Goal: Information Seeking & Learning: Learn about a topic

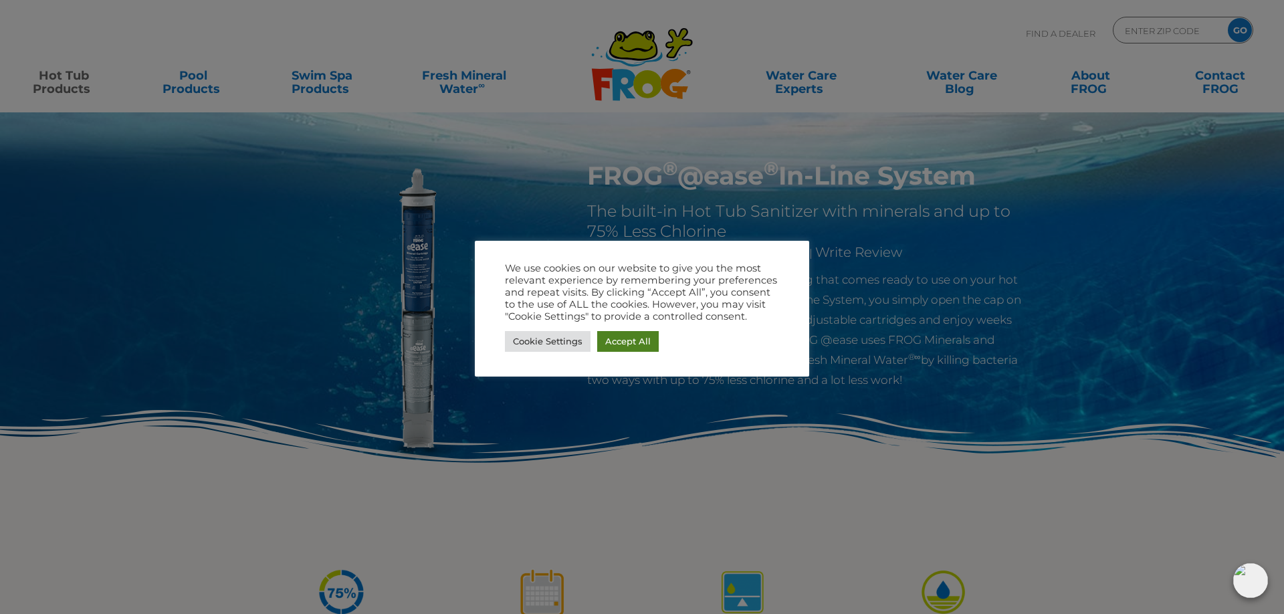
click at [642, 349] on link "Accept All" at bounding box center [628, 341] width 62 height 21
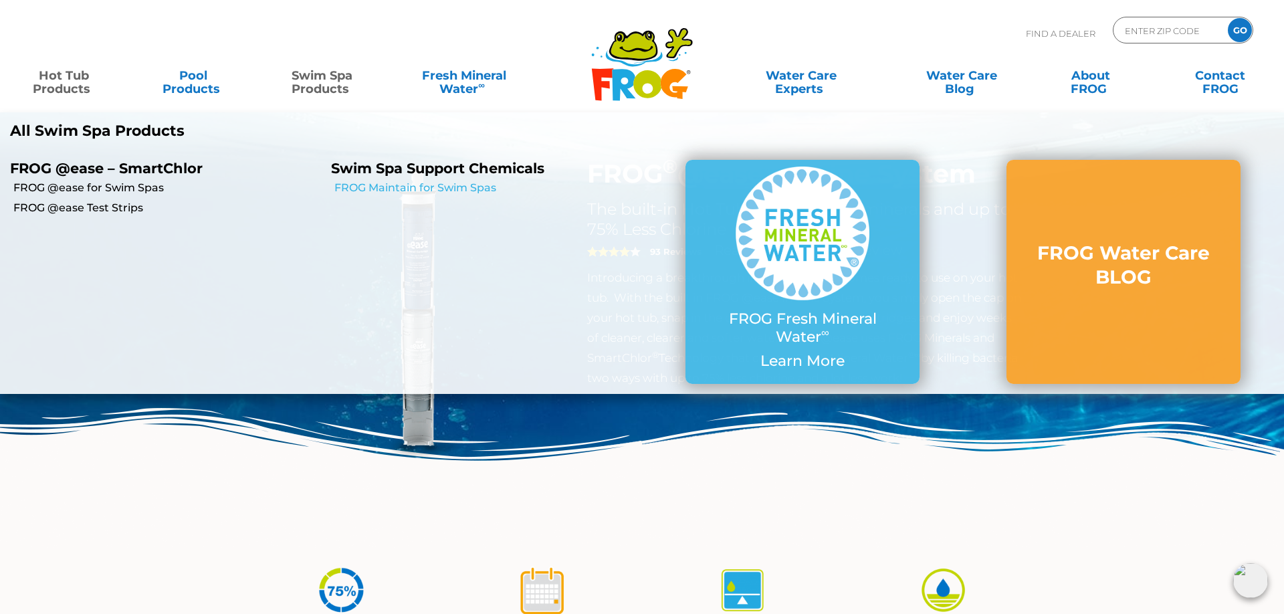
scroll to position [5, 0]
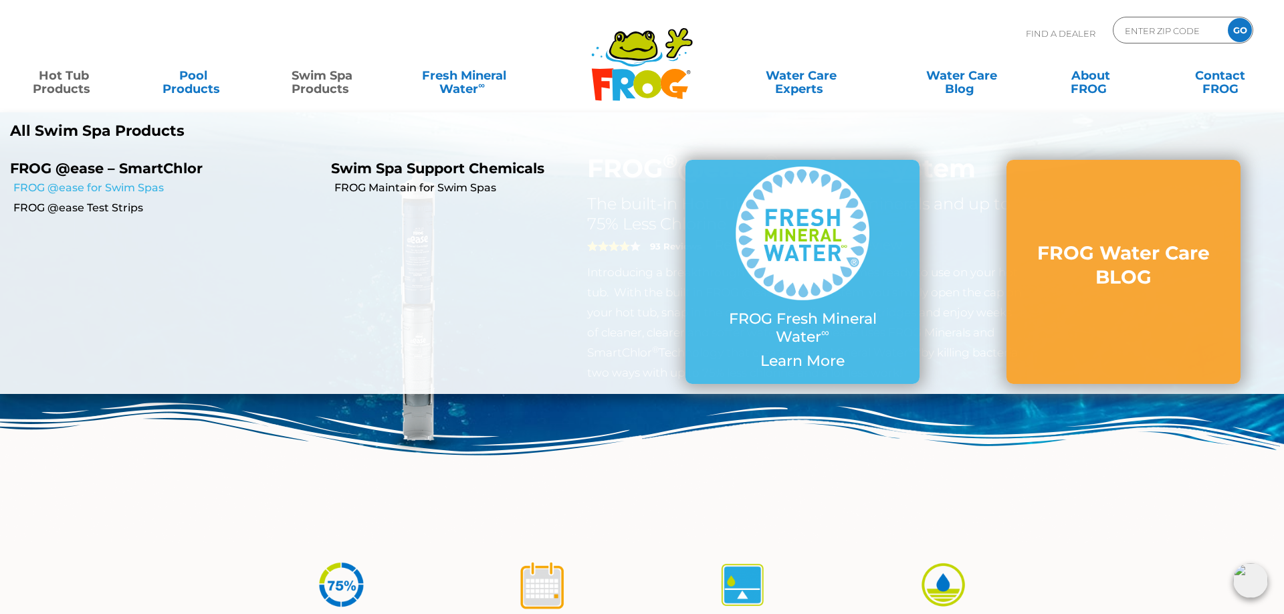
click at [93, 187] on link "FROG @ease for Swim Spas" at bounding box center [167, 188] width 308 height 15
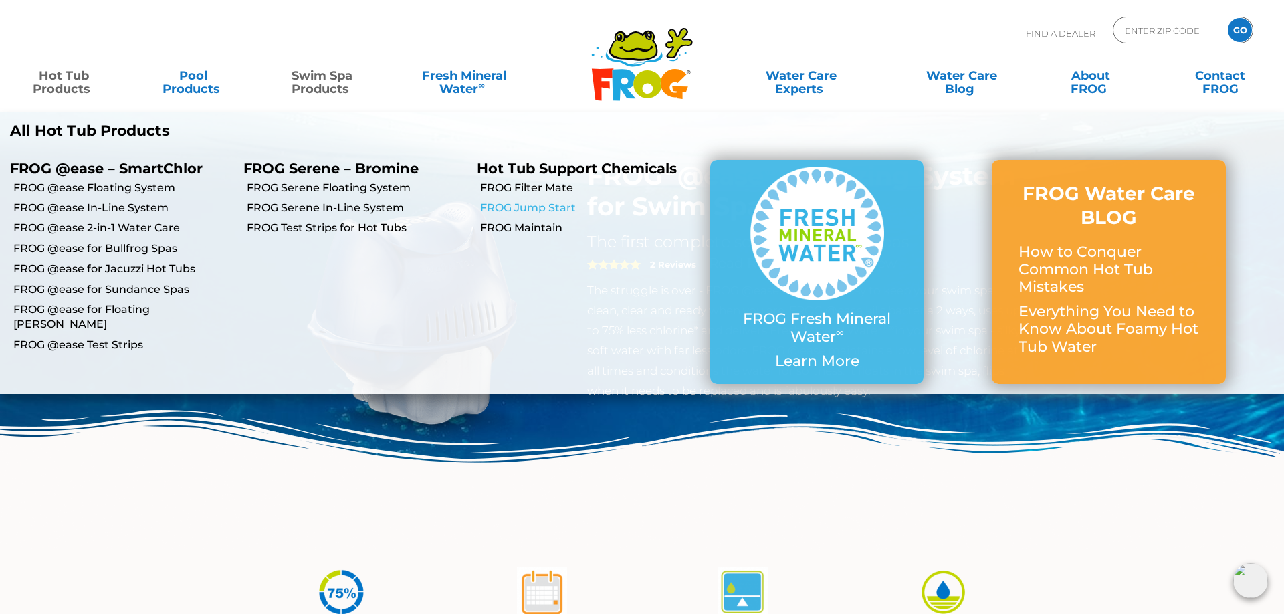
click at [537, 205] on link "FROG Jump Start" at bounding box center [590, 208] width 220 height 15
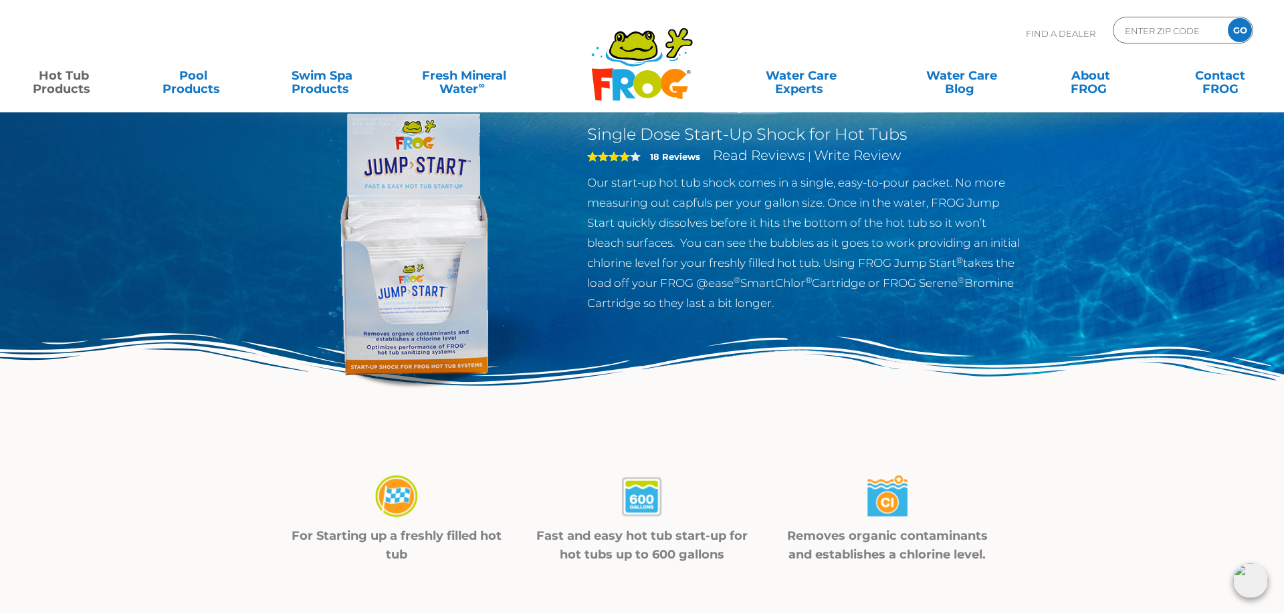
scroll to position [39, 0]
